Goal: Transaction & Acquisition: Book appointment/travel/reservation

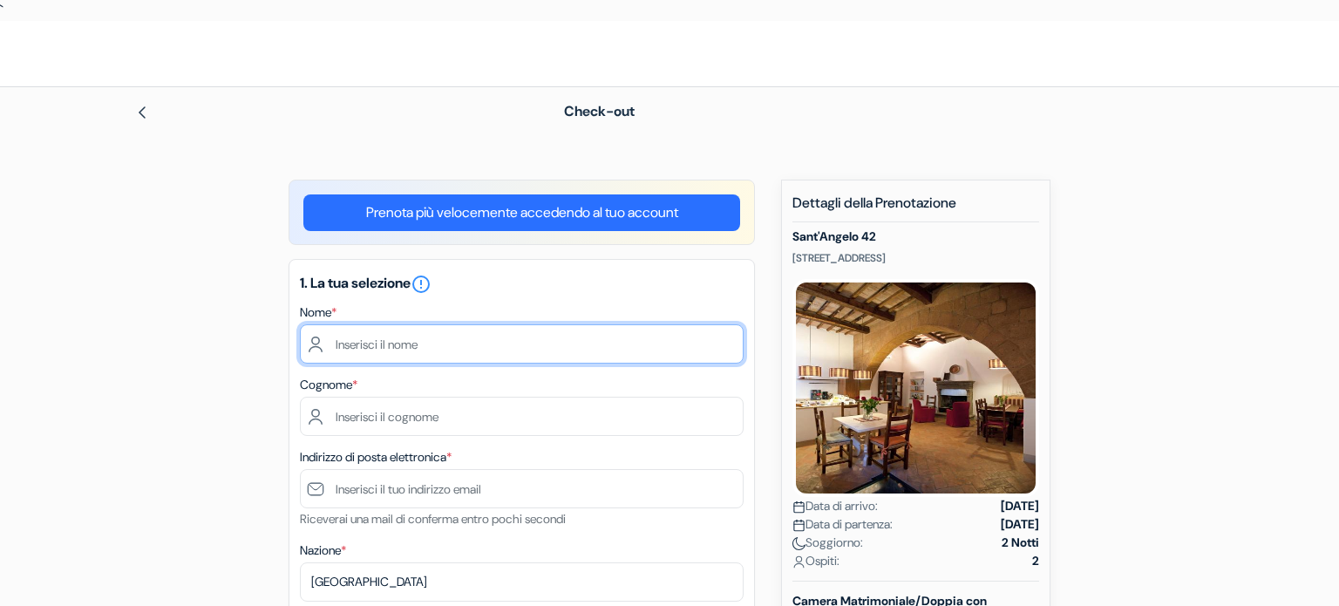
click at [534, 350] on input "text" at bounding box center [522, 343] width 444 height 39
type input "Serena"
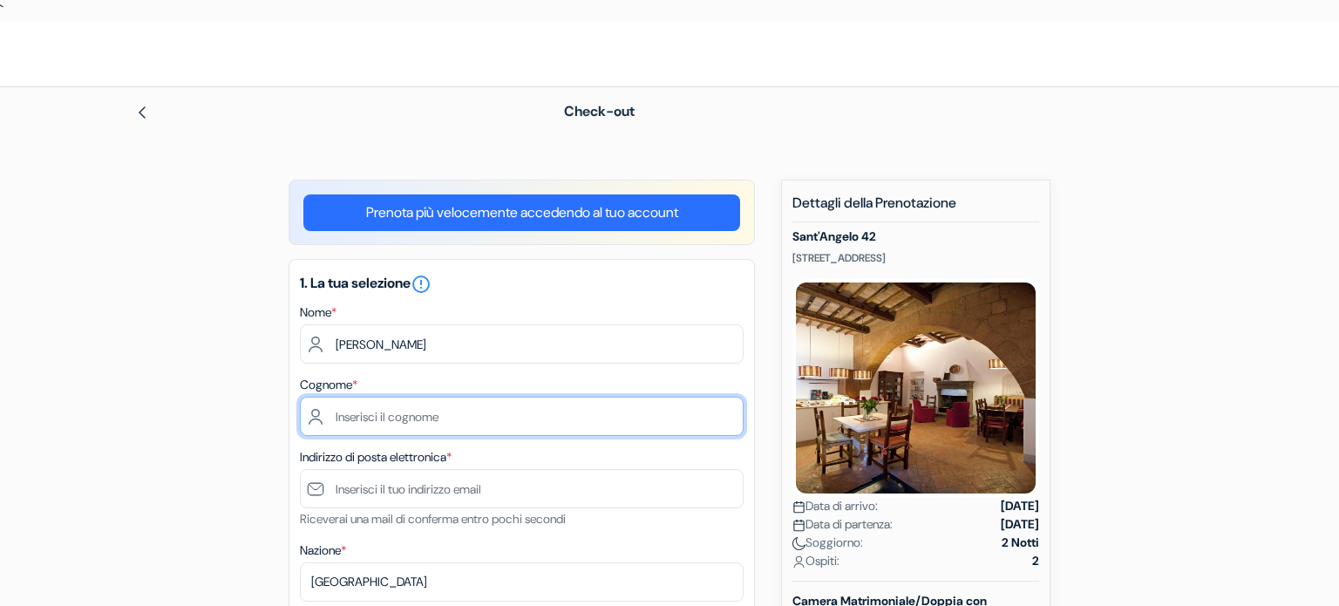
type input "Mazzoleni"
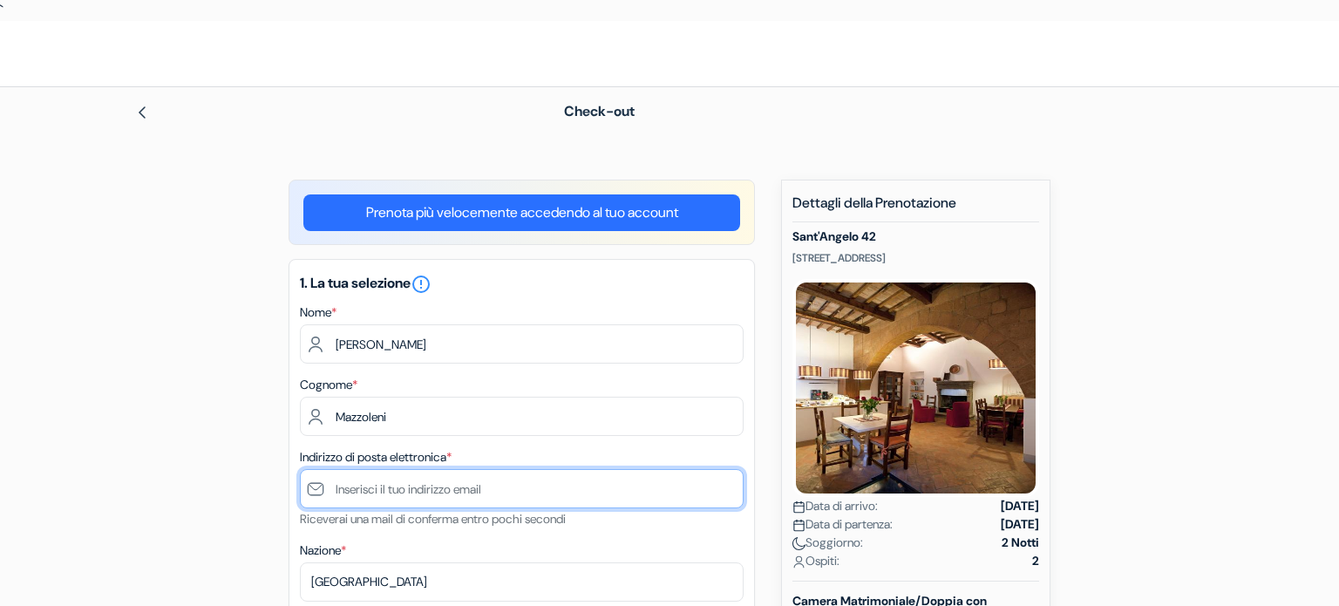
type input "sere.mazzoleni@gmail.com"
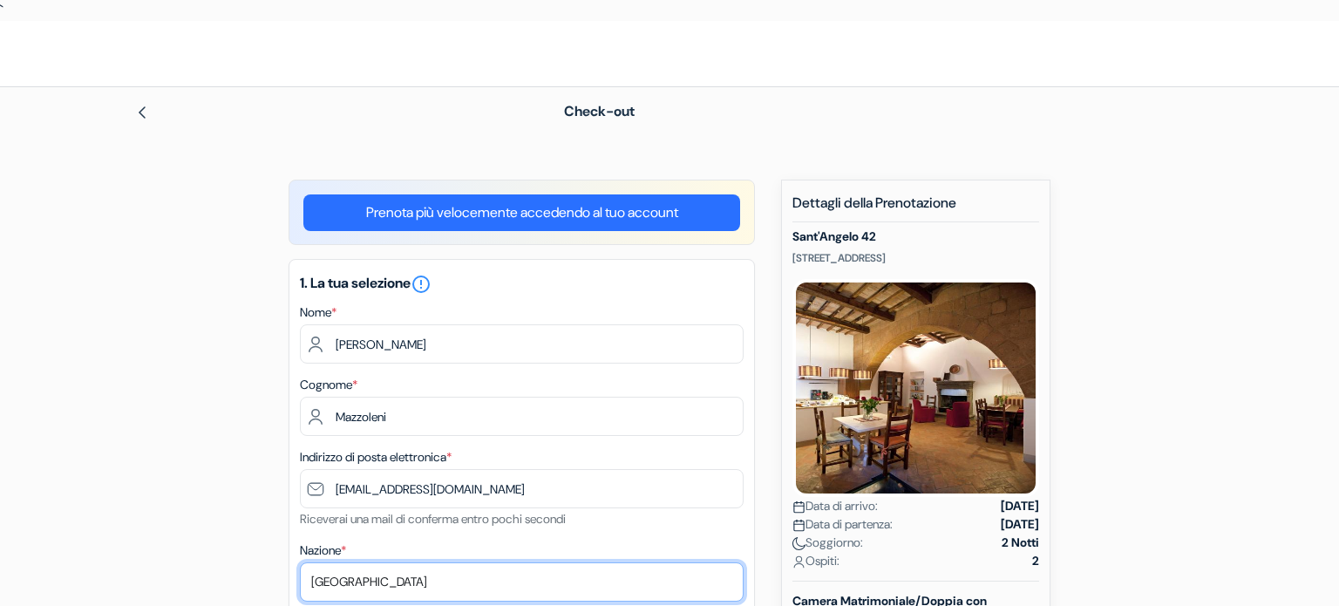
select select "it"
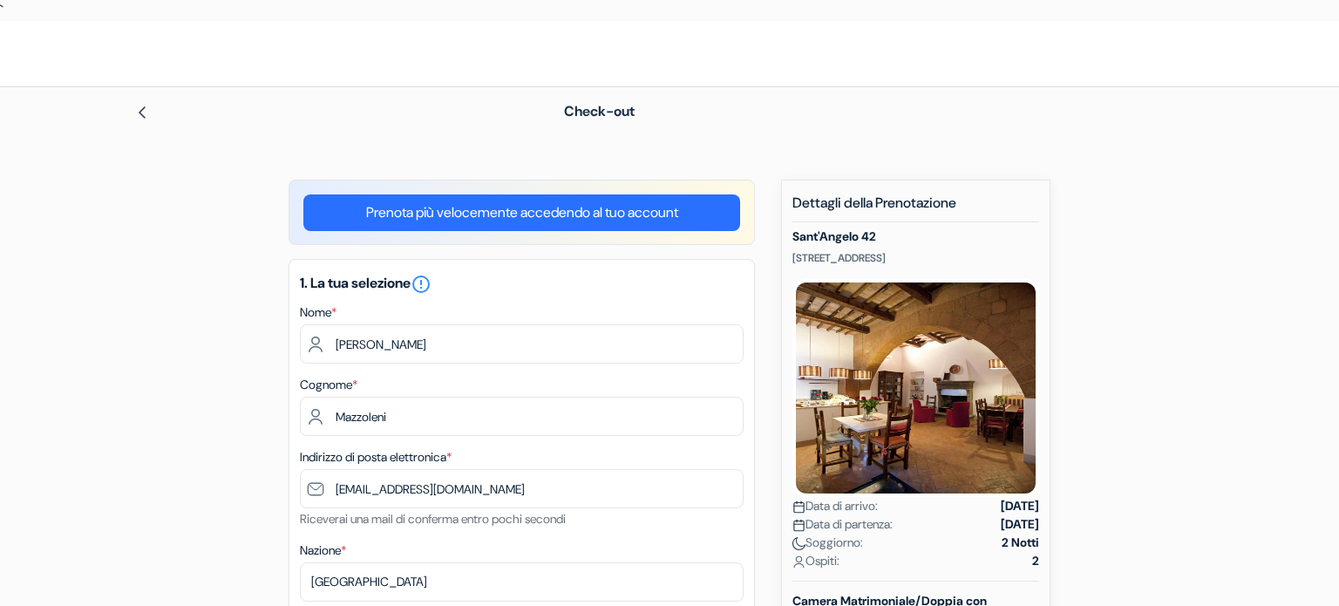
type input "3457618558"
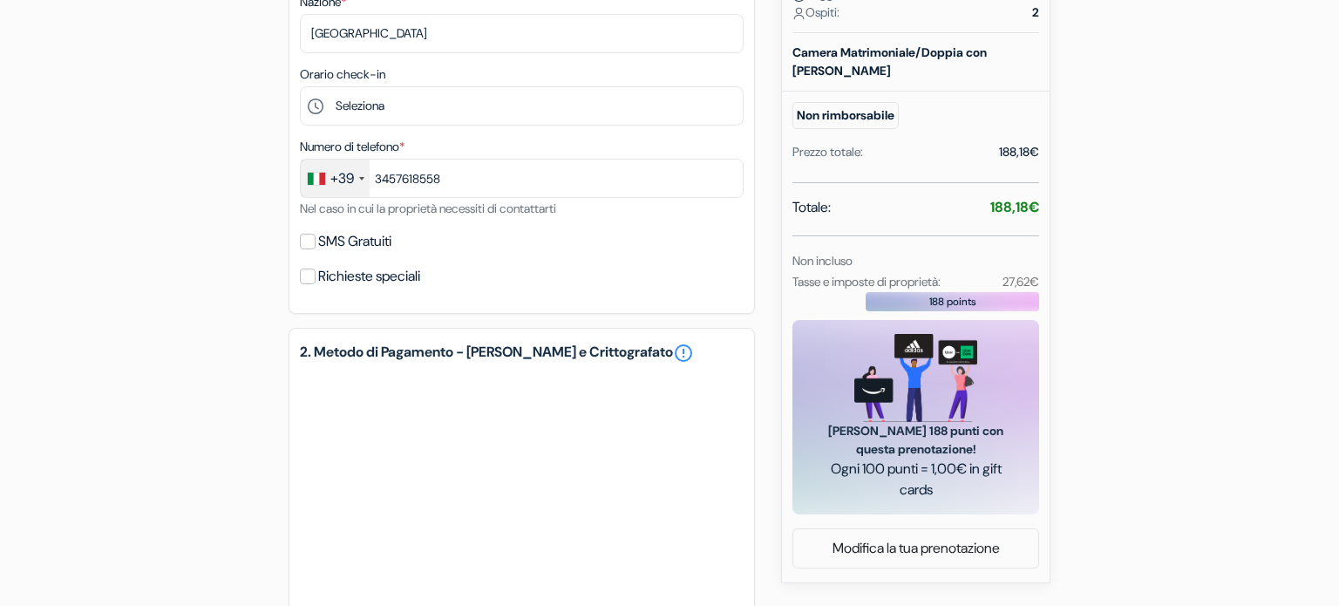
scroll to position [554, 0]
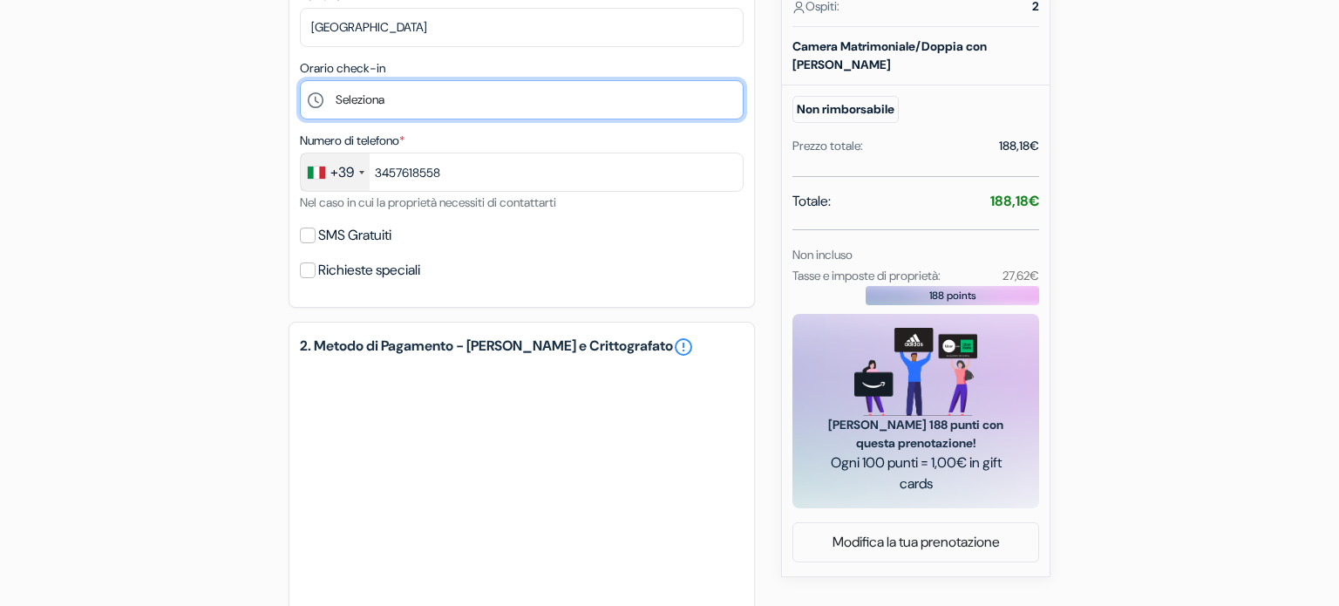
click at [404, 105] on select "Seleziona 12:00 13:00 14:00 15:00 16:00 17:00 18:00 19:00 20:00" at bounding box center [522, 99] width 444 height 39
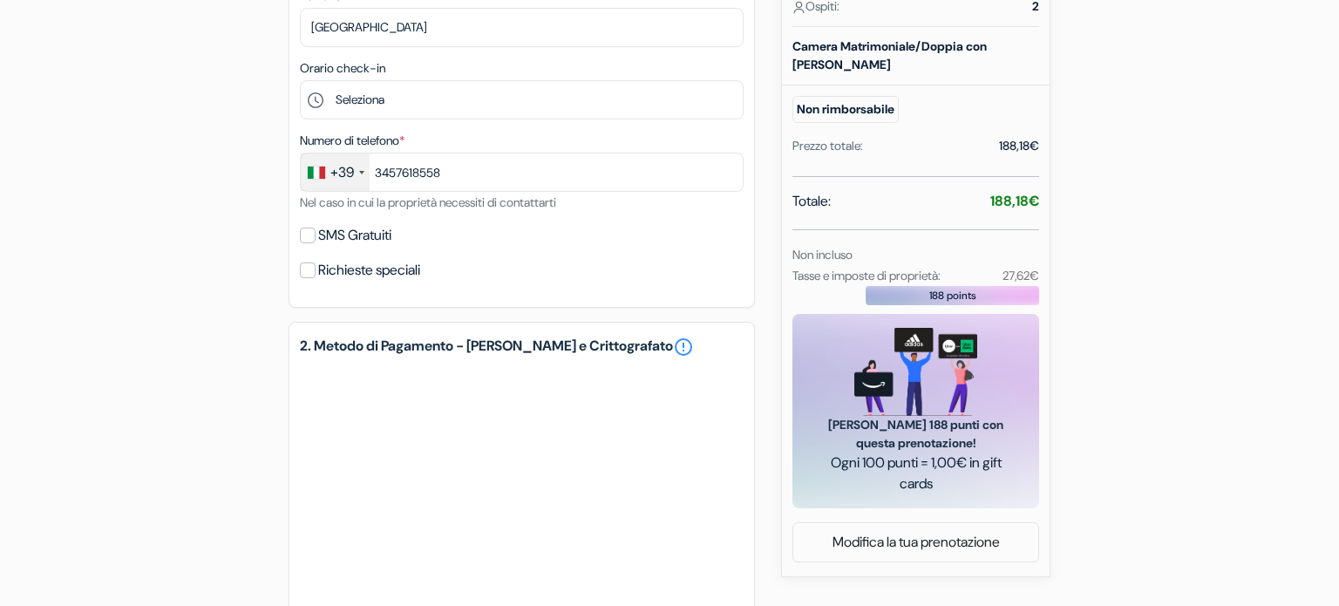
click at [26, 264] on form "Check-out add_box Sant'Angelo 42 Via Sant\'Angelo 42, Orvieto, Italia no_plan" at bounding box center [669, 179] width 1339 height 1293
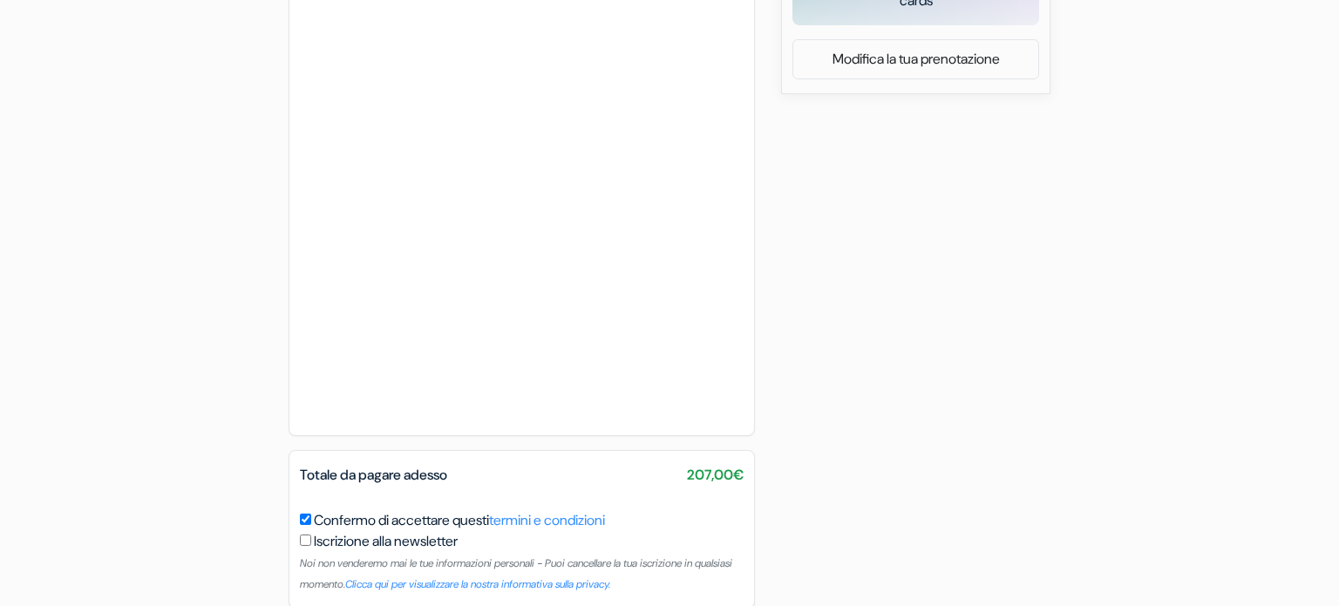
scroll to position [1119, 0]
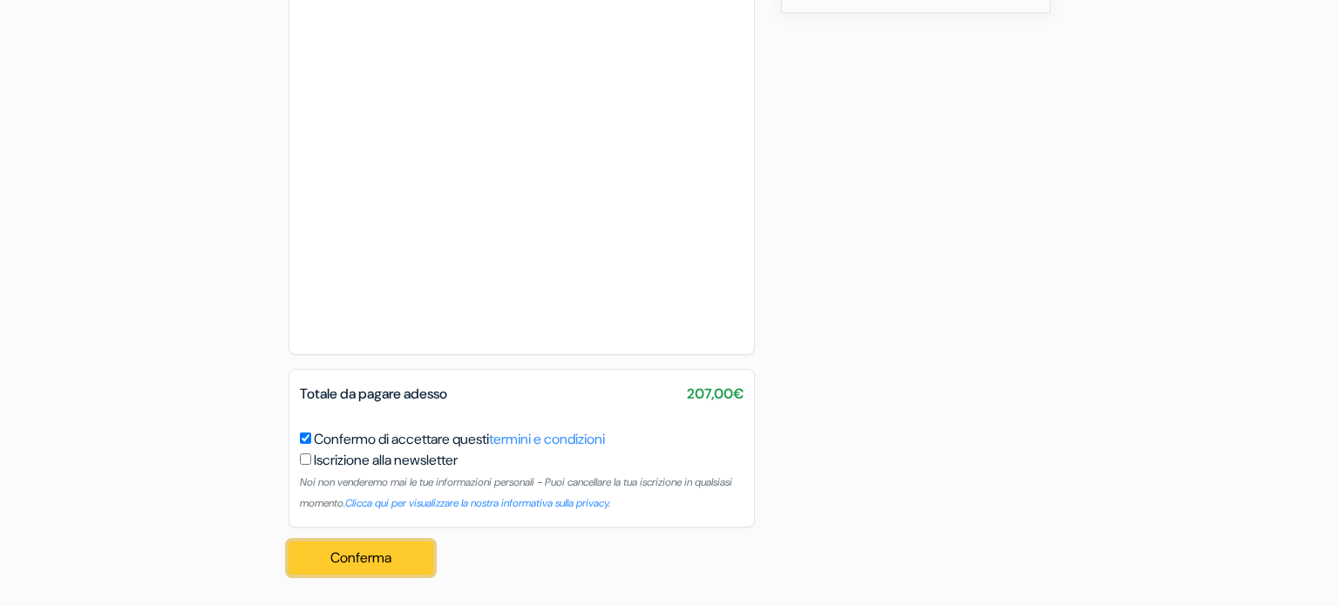
click at [369, 549] on button "Conferma Loading..." at bounding box center [360, 557] width 145 height 33
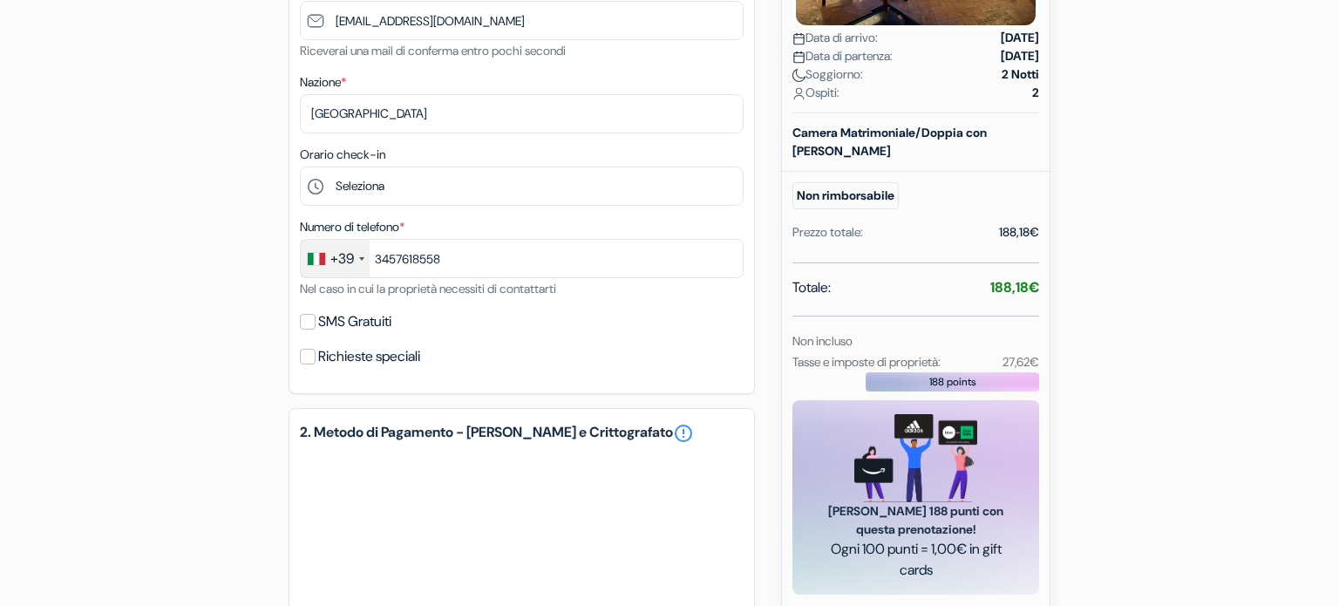
scroll to position [469, 0]
drag, startPoint x: 847, startPoint y: 377, endPoint x: 793, endPoint y: 329, distance: 71.7
click at [793, 329] on div "Totale: 188,18€ Non incluso Tasse e imposte di proprietà: 27,62€" at bounding box center [915, 323] width 247 height 95
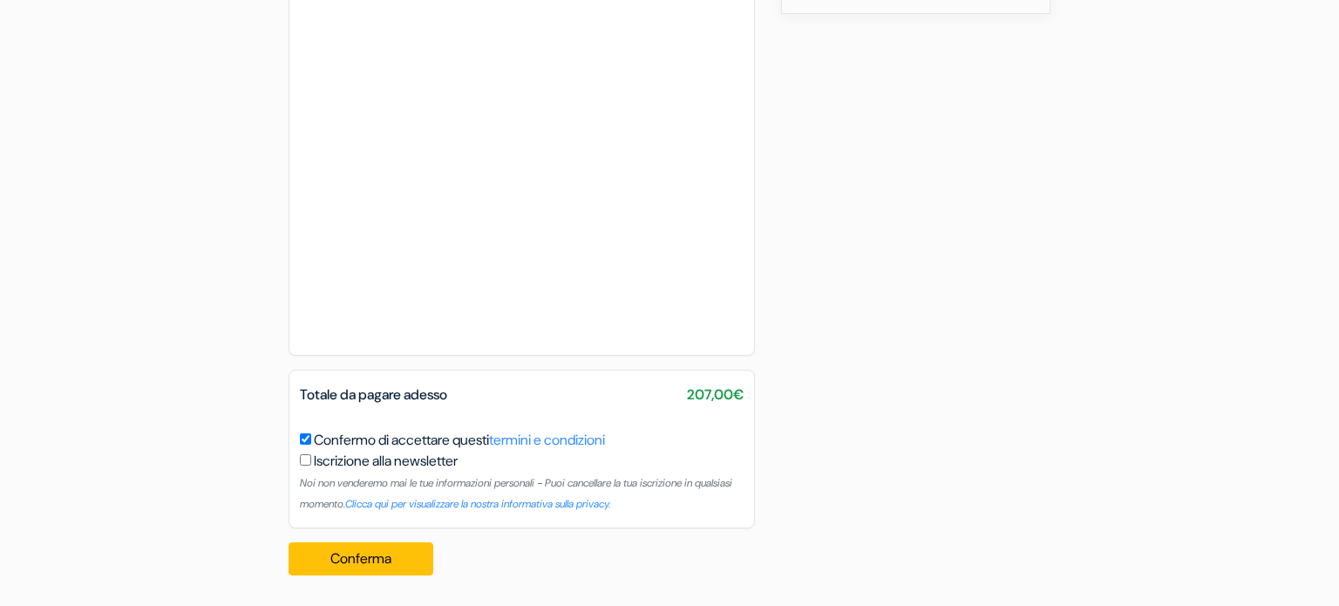
scroll to position [1116, 0]
click at [404, 551] on button "Conferma Loading..." at bounding box center [360, 559] width 145 height 33
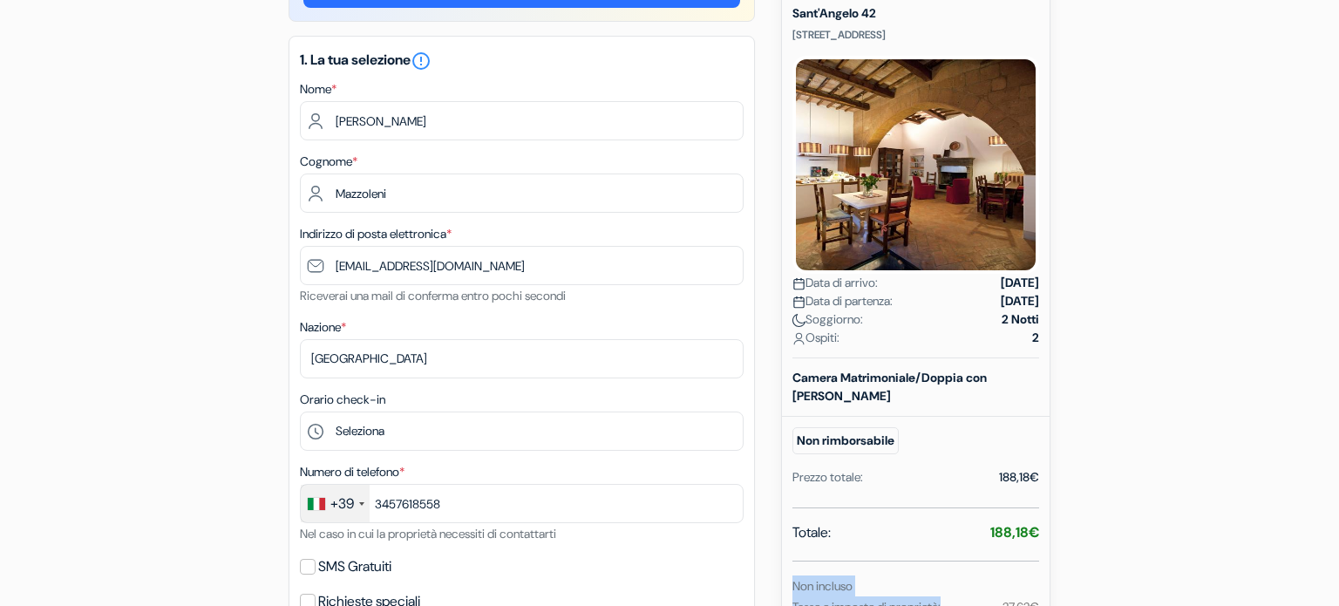
scroll to position [220, 0]
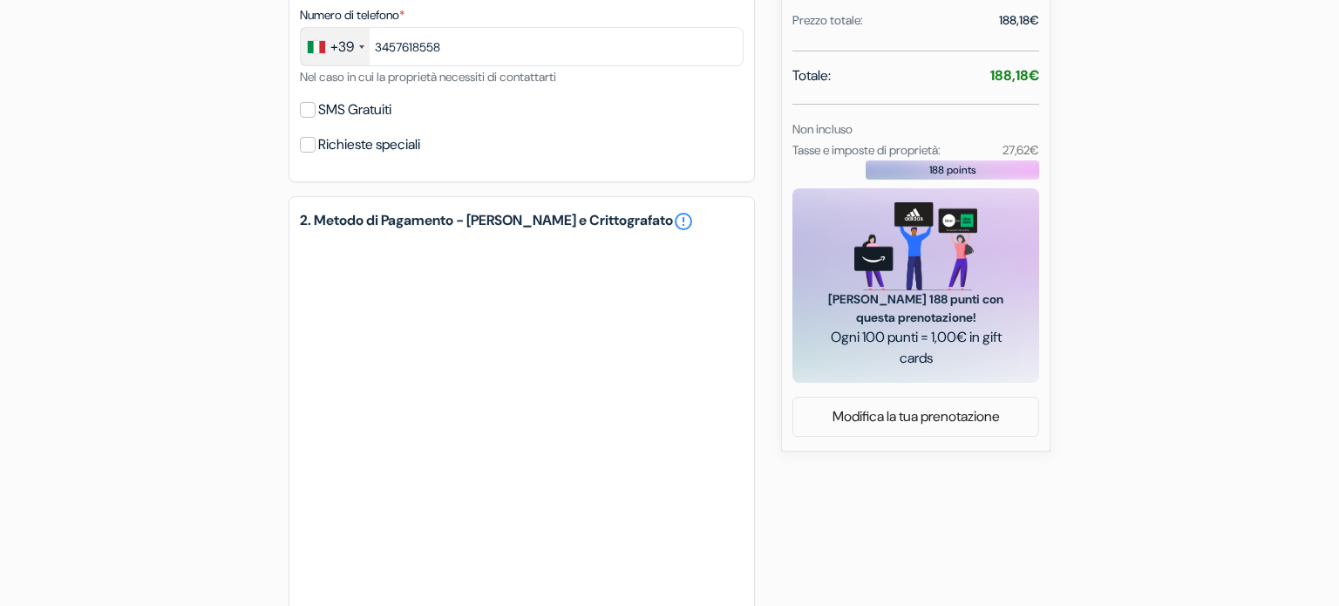
scroll to position [782, 0]
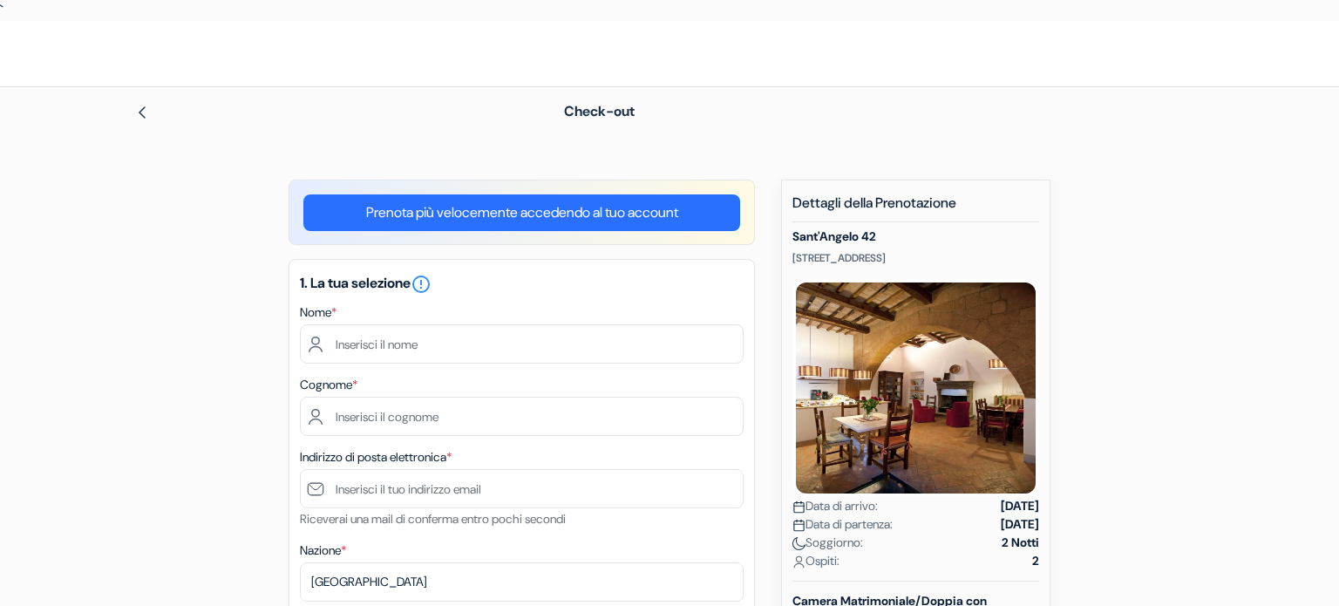
click at [921, 411] on img at bounding box center [915, 388] width 247 height 218
click at [961, 319] on img at bounding box center [915, 388] width 247 height 218
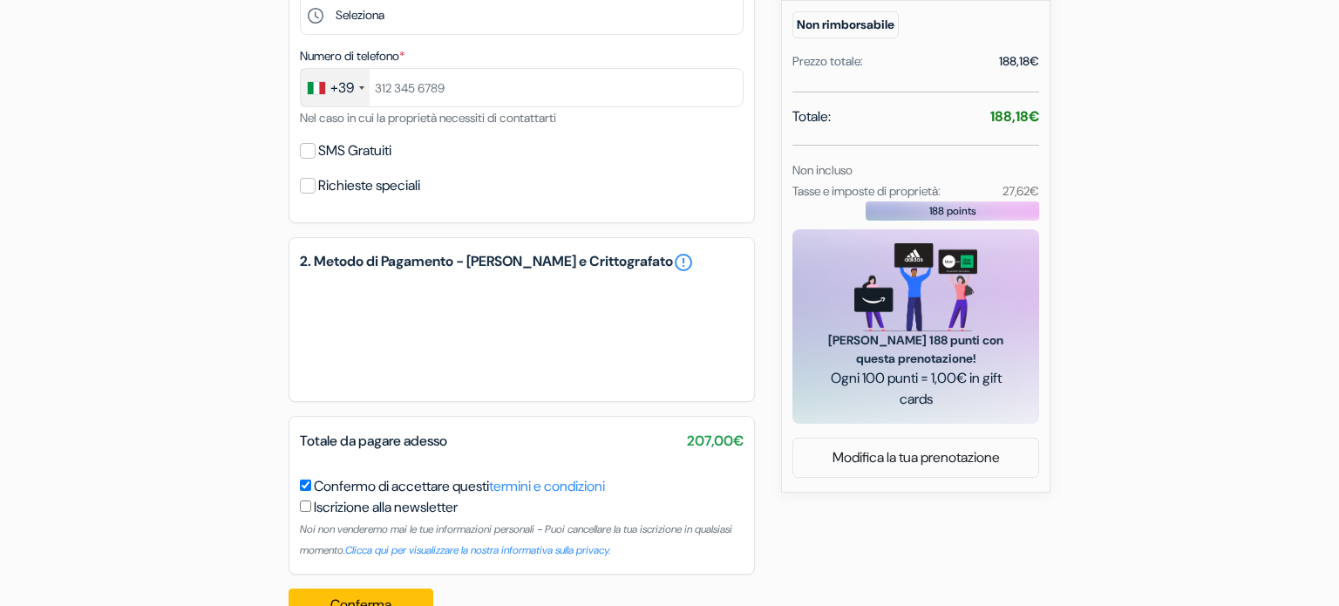
scroll to position [687, 0]
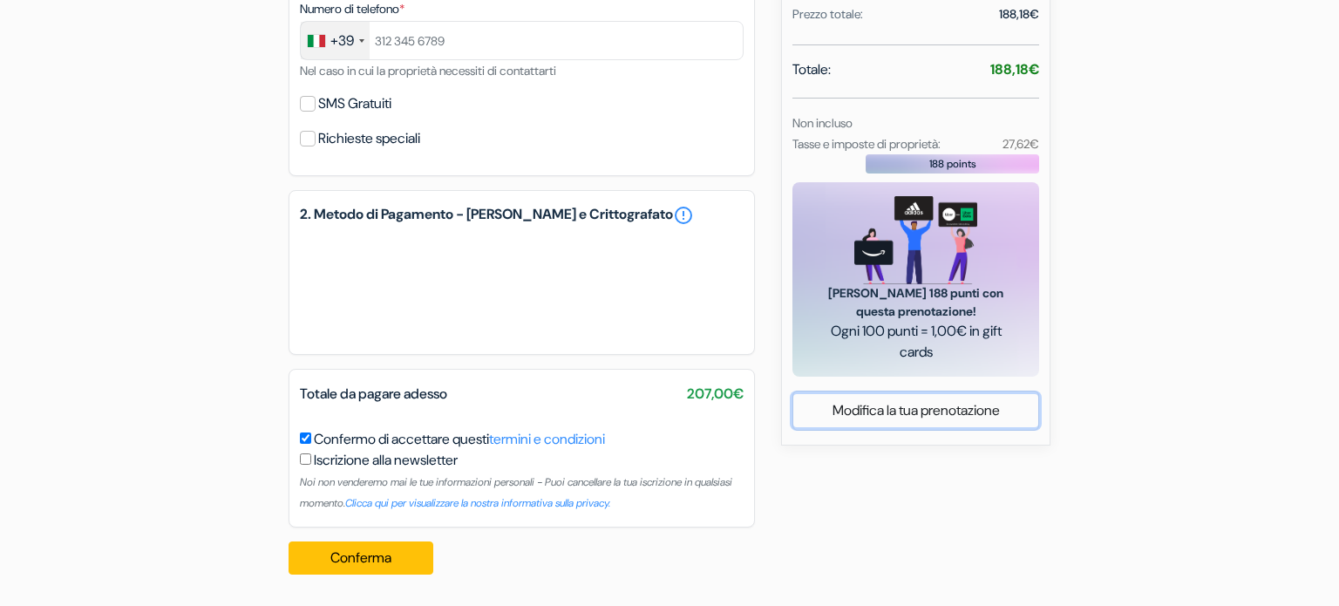
click at [887, 427] on link "Modifica la tua prenotazione" at bounding box center [915, 410] width 245 height 33
